Goal: Information Seeking & Learning: Find specific fact

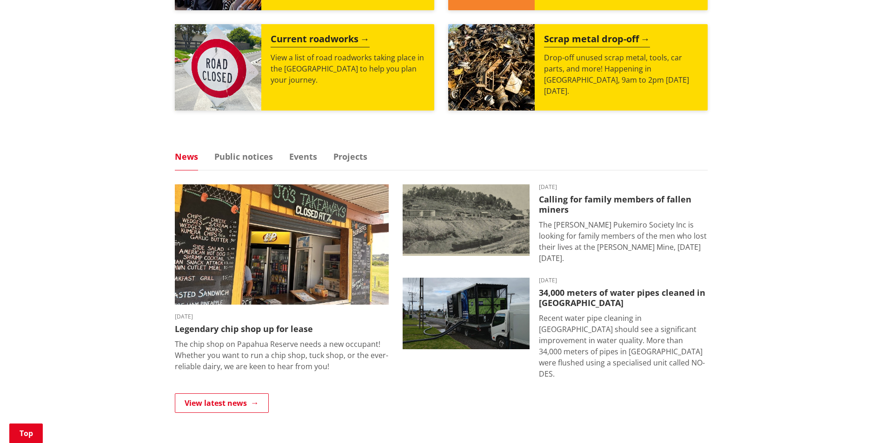
scroll to position [469, 0]
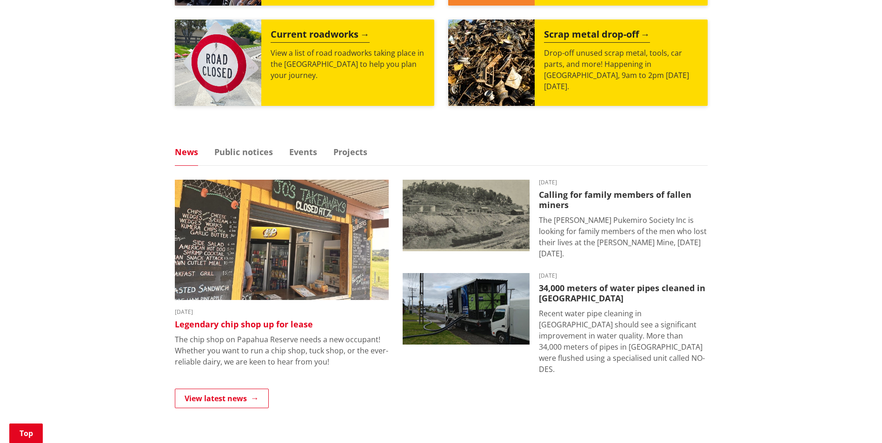
click at [230, 244] on img at bounding box center [282, 240] width 214 height 120
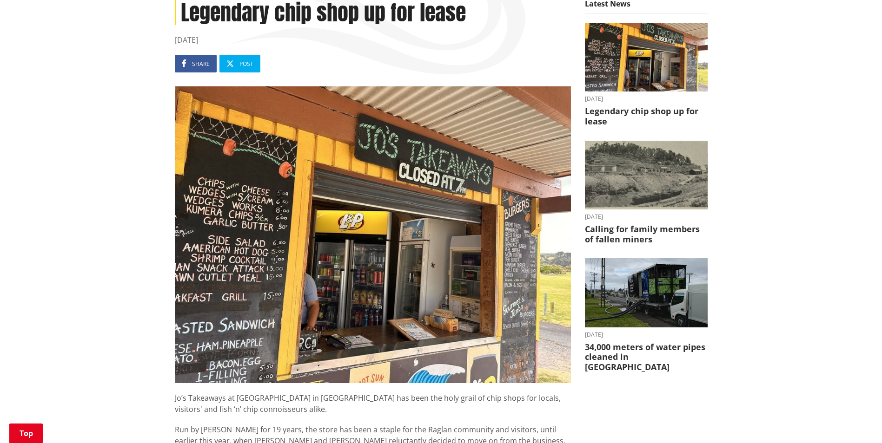
scroll to position [165, 0]
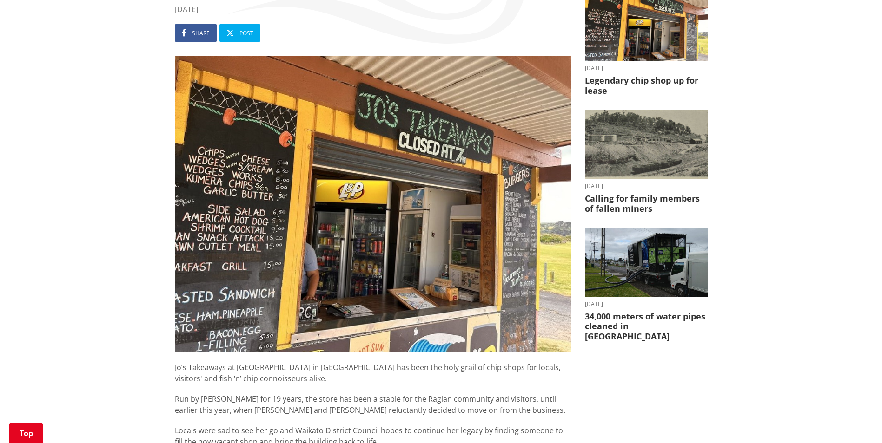
click at [531, 238] on img at bounding box center [373, 204] width 396 height 297
click at [532, 238] on img at bounding box center [373, 204] width 396 height 297
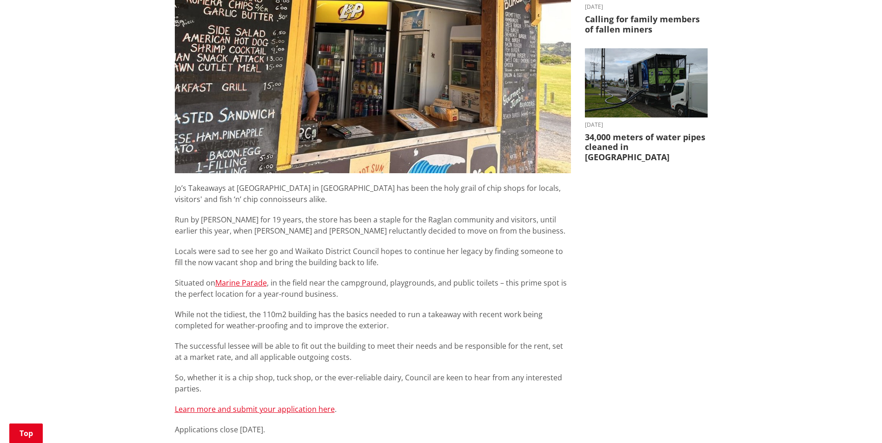
scroll to position [339, 0]
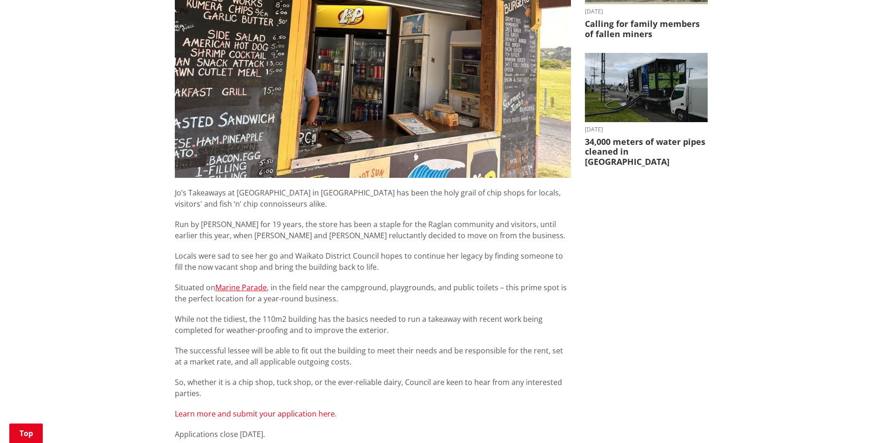
click at [262, 416] on link "Learn more and submit your application here" at bounding box center [255, 414] width 160 height 10
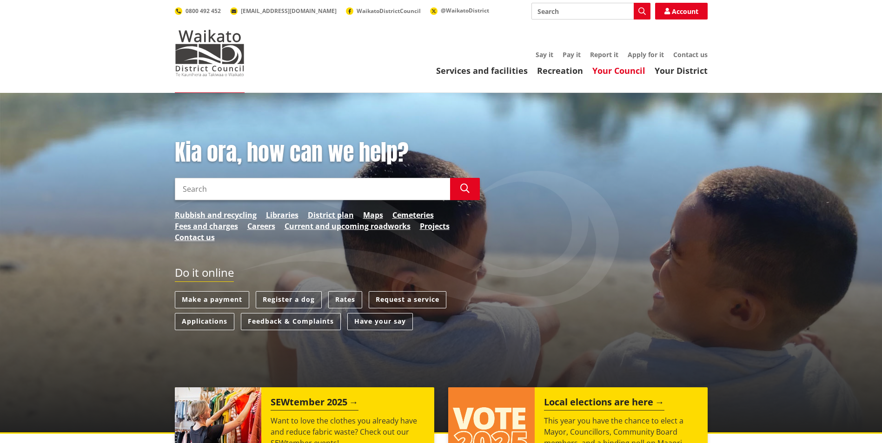
click at [610, 73] on link "Your Council" at bounding box center [618, 70] width 53 height 11
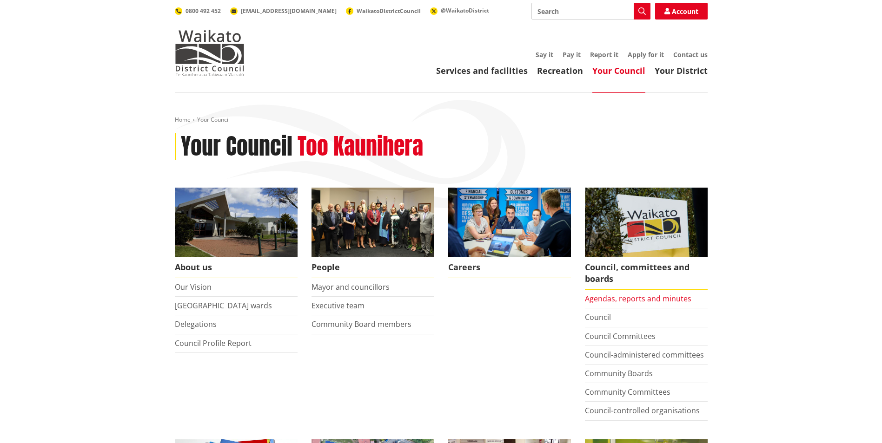
click at [613, 300] on link "Agendas, reports and minutes" at bounding box center [638, 299] width 106 height 10
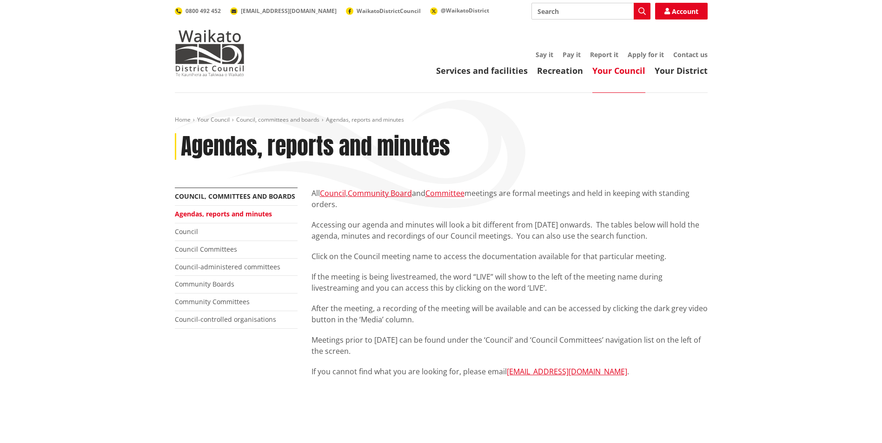
click at [217, 215] on link "Agendas, reports and minutes" at bounding box center [223, 214] width 97 height 9
click at [203, 268] on link "Council-administered committees" at bounding box center [228, 267] width 106 height 9
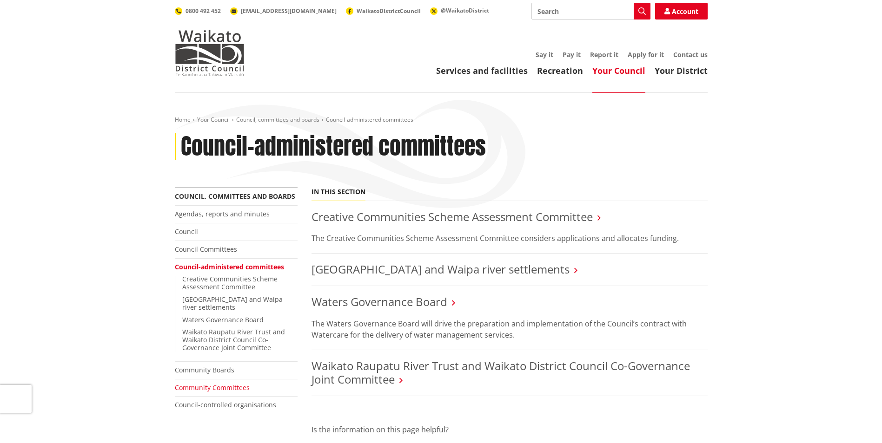
click at [209, 383] on link "Community Committees" at bounding box center [212, 387] width 75 height 9
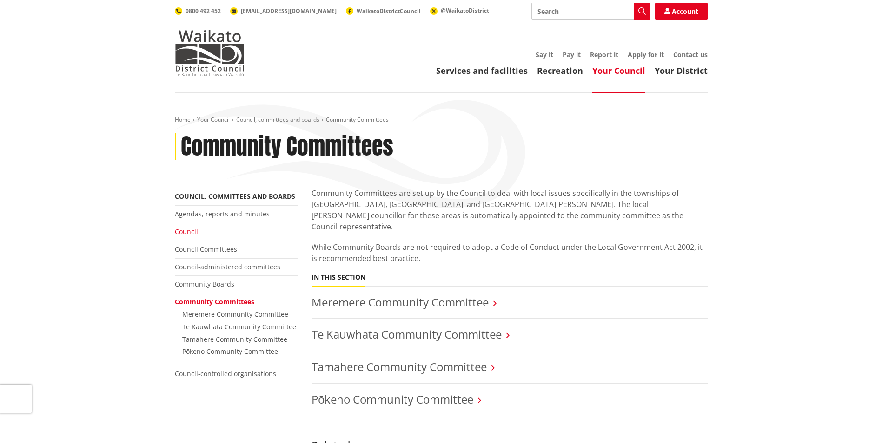
click at [184, 230] on link "Council" at bounding box center [186, 231] width 23 height 9
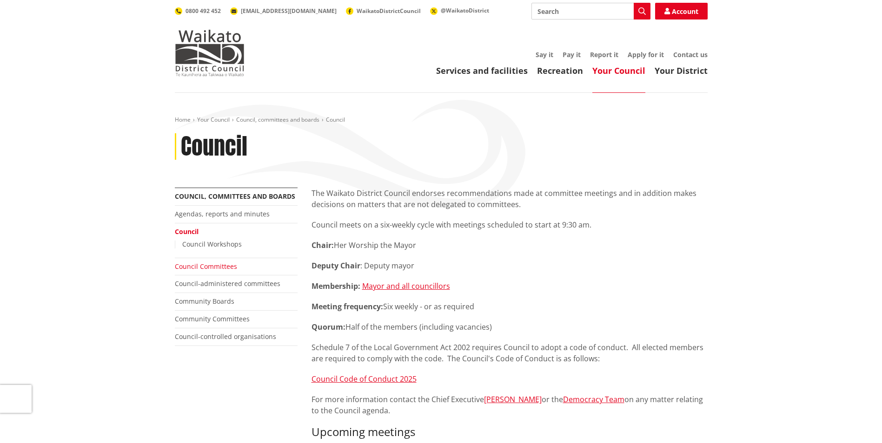
click at [196, 265] on link "Council Committees" at bounding box center [206, 266] width 62 height 9
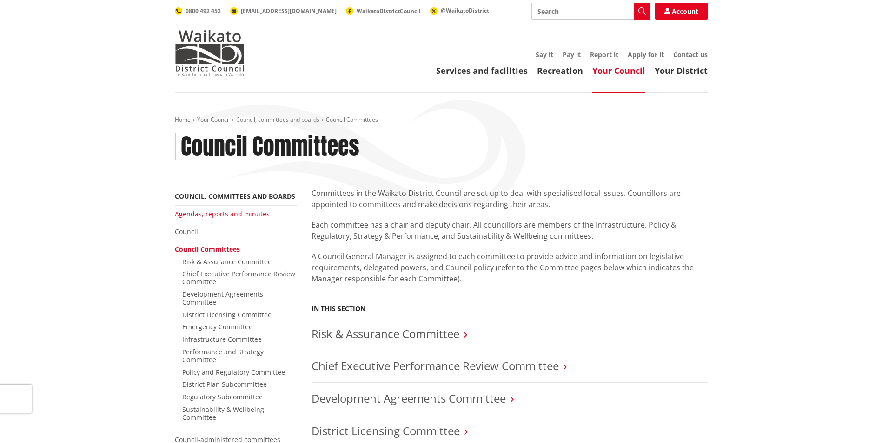
click at [184, 215] on link "Agendas, reports and minutes" at bounding box center [222, 214] width 95 height 9
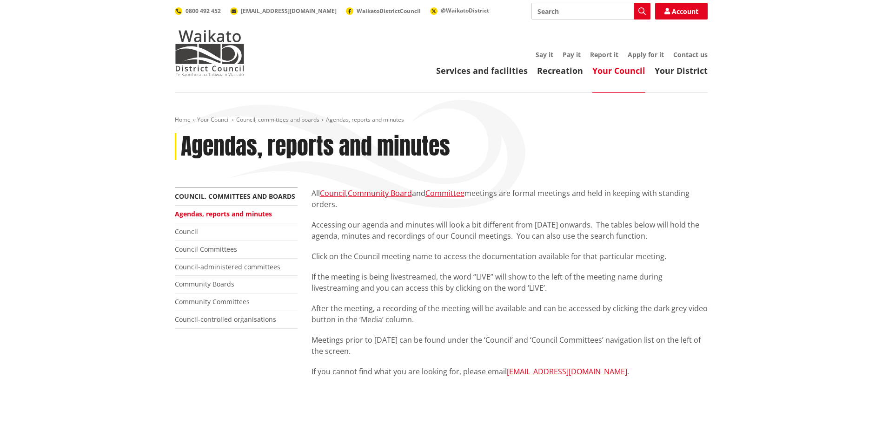
click at [553, 7] on input "Search" at bounding box center [590, 11] width 119 height 17
type input "Annual Report"
click at [639, 12] on icon "button" at bounding box center [641, 10] width 7 height 7
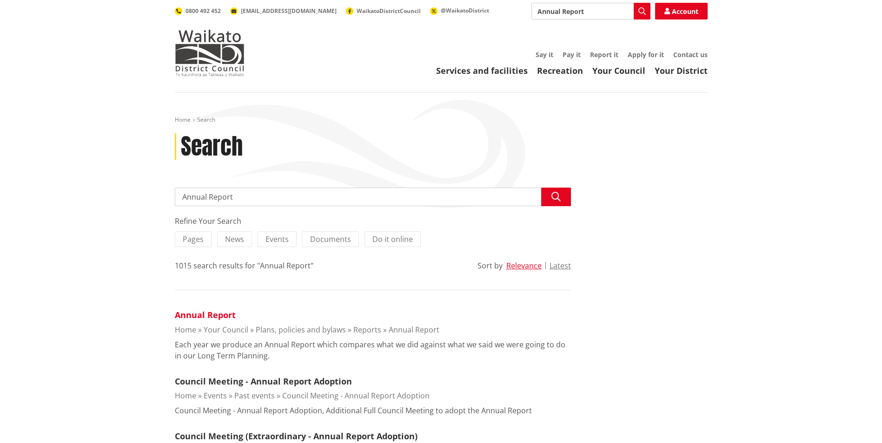
click at [200, 317] on link "Annual Report" at bounding box center [205, 315] width 61 height 11
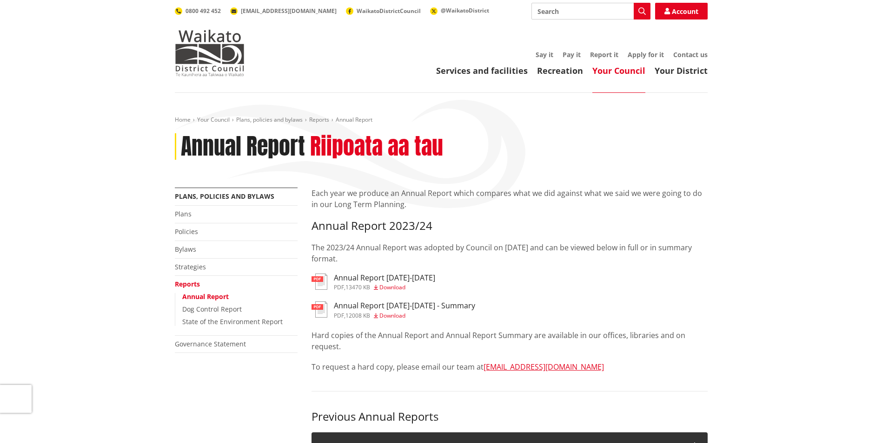
click at [398, 288] on span "Download" at bounding box center [392, 288] width 26 height 8
